Goal: Task Accomplishment & Management: Use online tool/utility

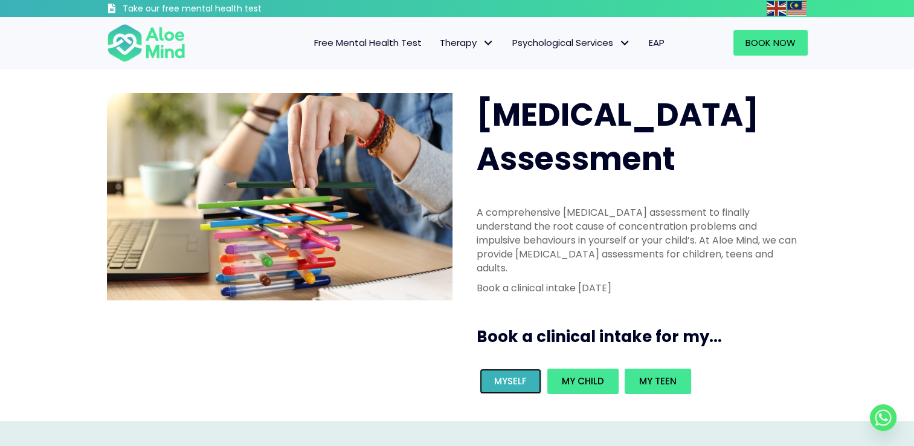
click at [520, 375] on span "Myself" at bounding box center [510, 381] width 33 height 13
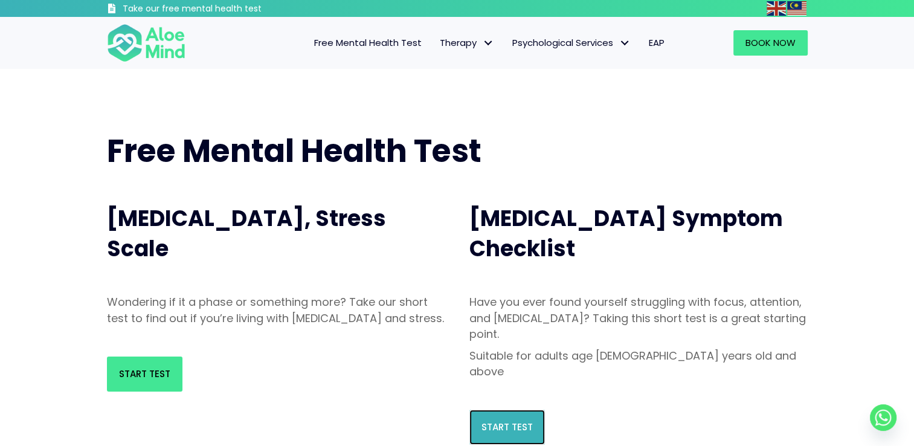
click at [503, 410] on link "Start Test" at bounding box center [507, 427] width 76 height 35
